Goal: Register for event/course

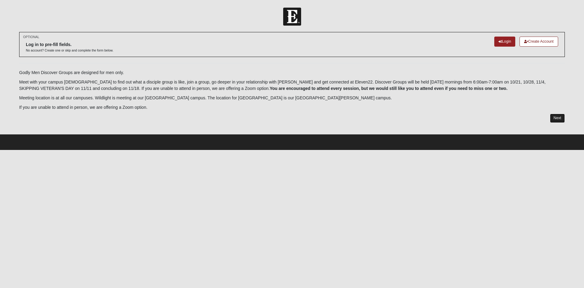
click at [560, 116] on link "Next" at bounding box center [557, 117] width 15 height 9
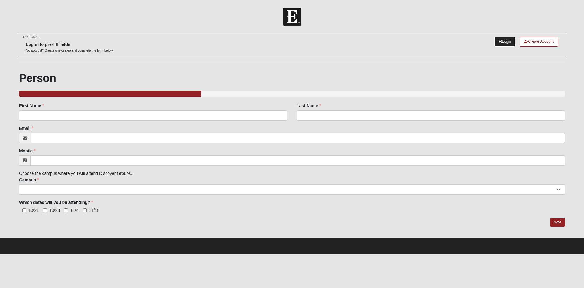
click at [504, 39] on link "Login" at bounding box center [504, 42] width 21 height 10
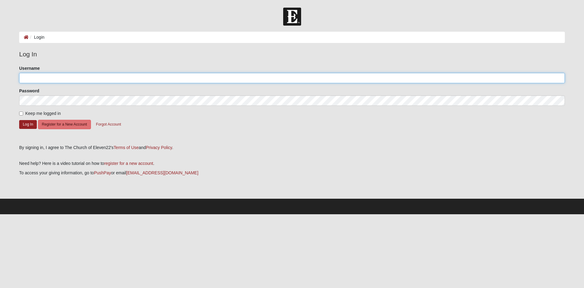
type input "[EMAIL_ADDRESS][DOMAIN_NAME]"
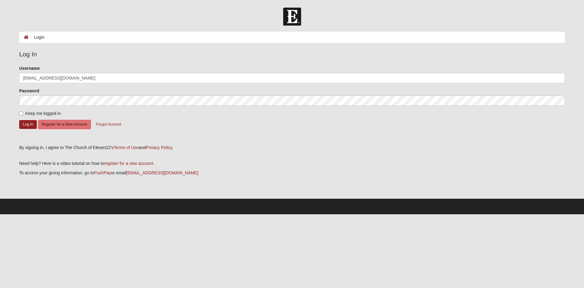
click at [23, 112] on label "Keep me logged in" at bounding box center [40, 113] width 42 height 6
click at [23, 112] on input "Keep me logged in" at bounding box center [21, 113] width 4 height 4
checkbox input "true"
click at [30, 123] on button "Log In" at bounding box center [28, 124] width 18 height 9
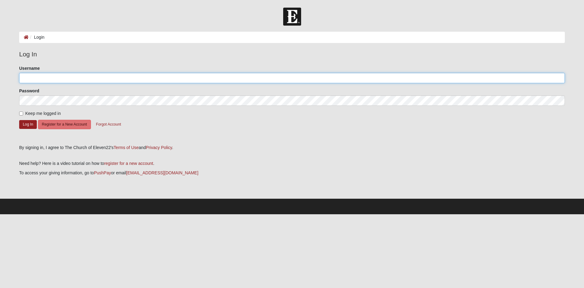
type input "Clarences@cpscpa.com"
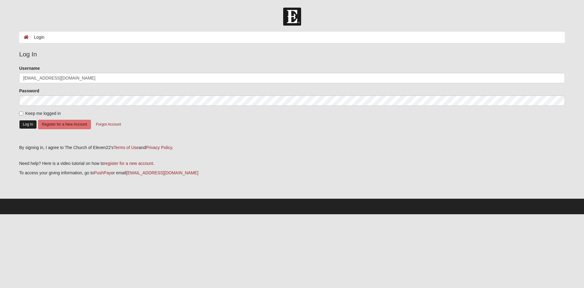
click at [35, 125] on button "Log In" at bounding box center [28, 124] width 18 height 9
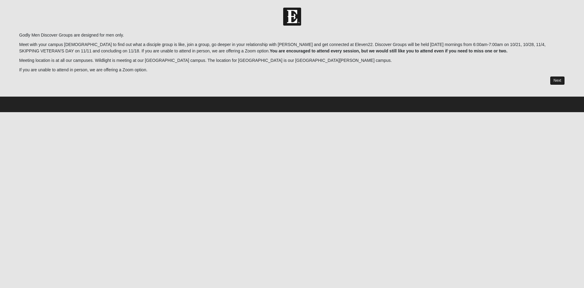
click at [556, 84] on link "Next" at bounding box center [557, 80] width 15 height 9
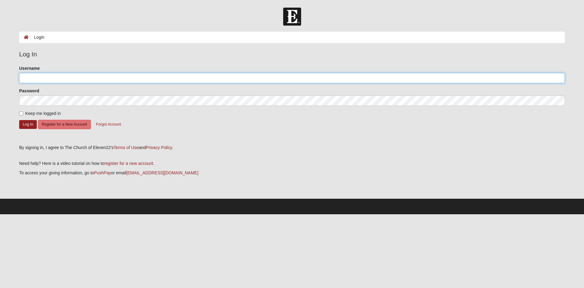
type input "[EMAIL_ADDRESS][DOMAIN_NAME]"
